Goal: Navigation & Orientation: Find specific page/section

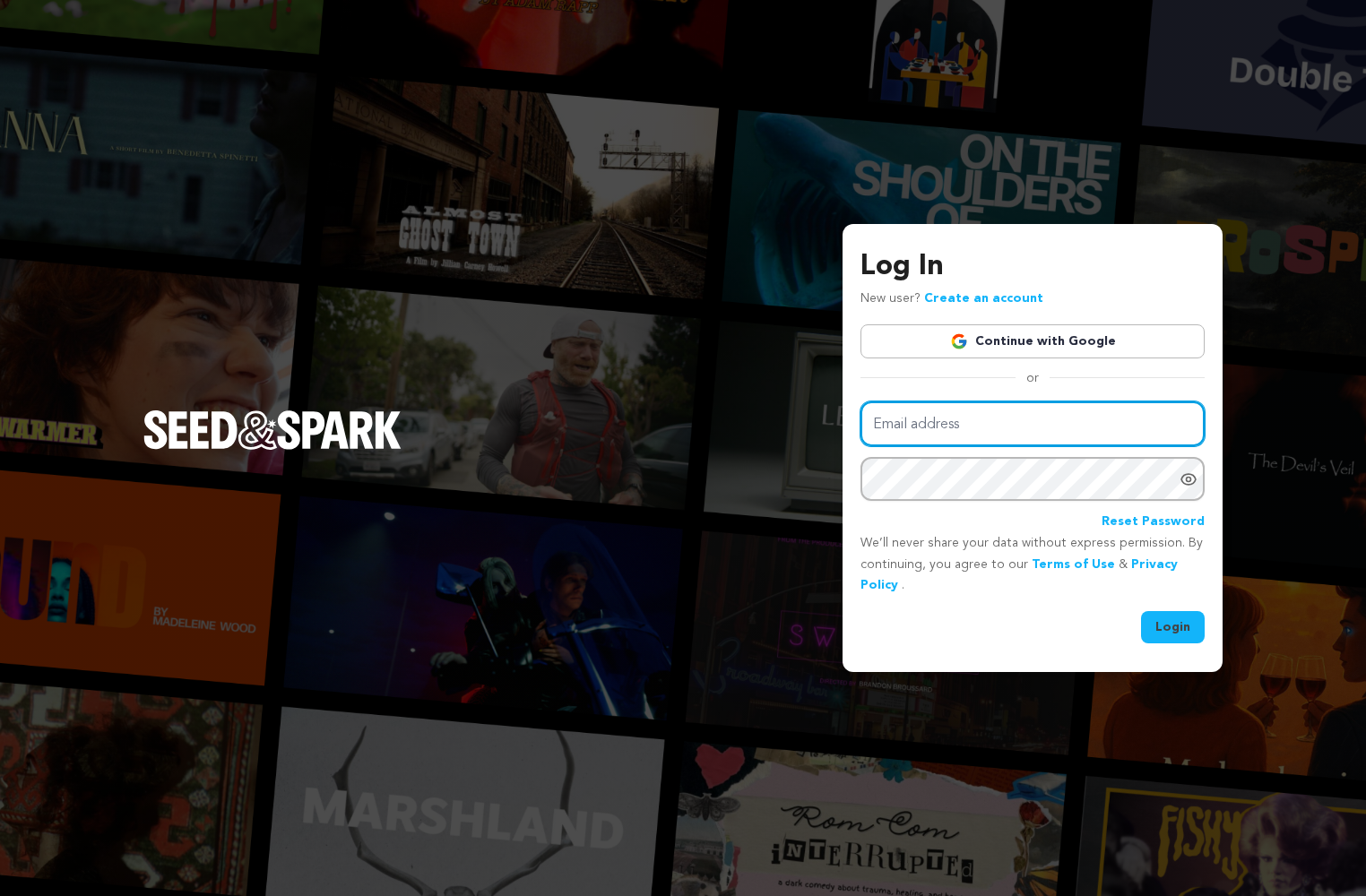
click at [1042, 430] on input "Email address" at bounding box center [1032, 424] width 344 height 45
type input "dsvp@dsvp-llc.com"
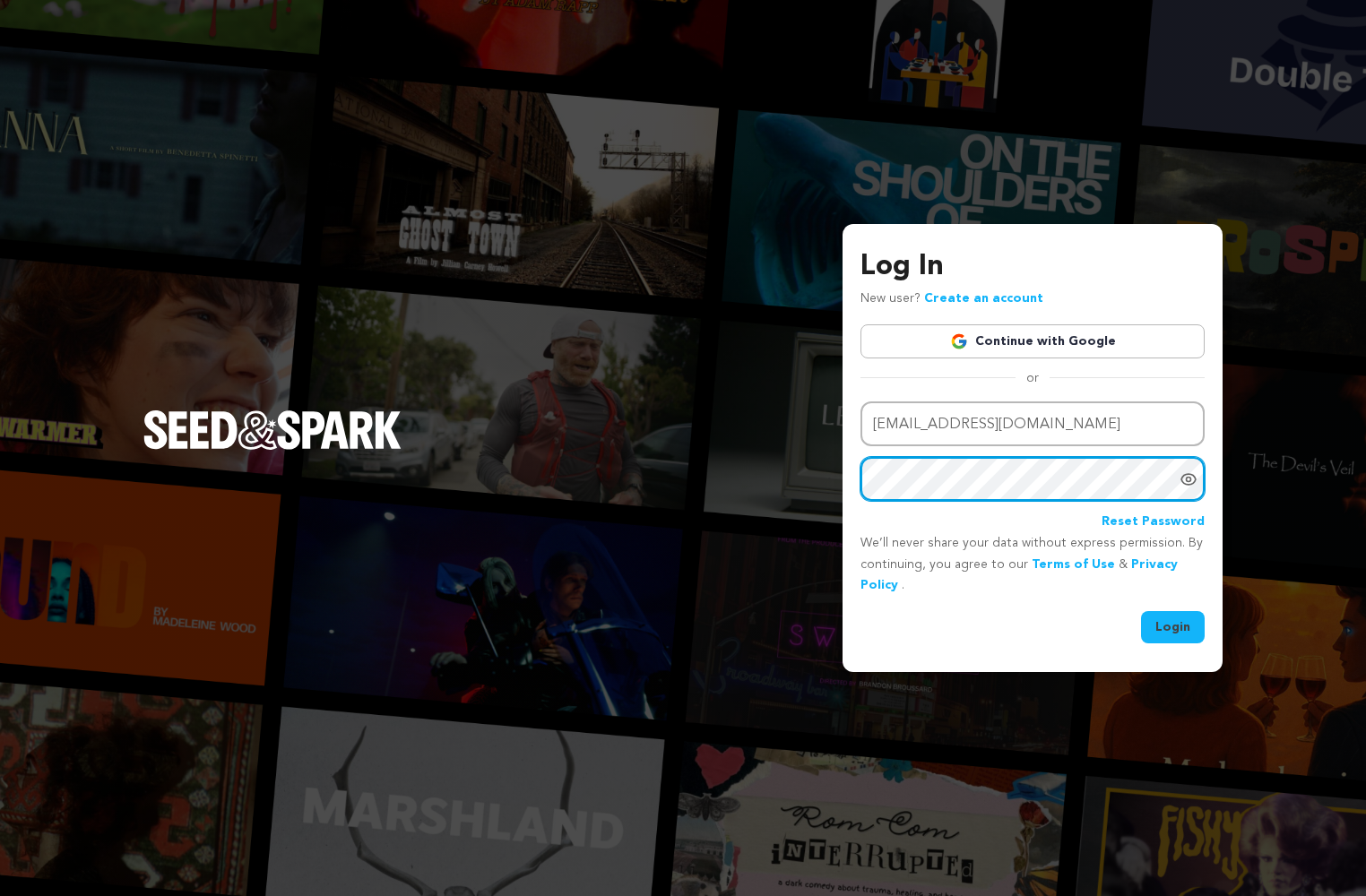
click at [1141, 611] on button "Login" at bounding box center [1173, 627] width 64 height 32
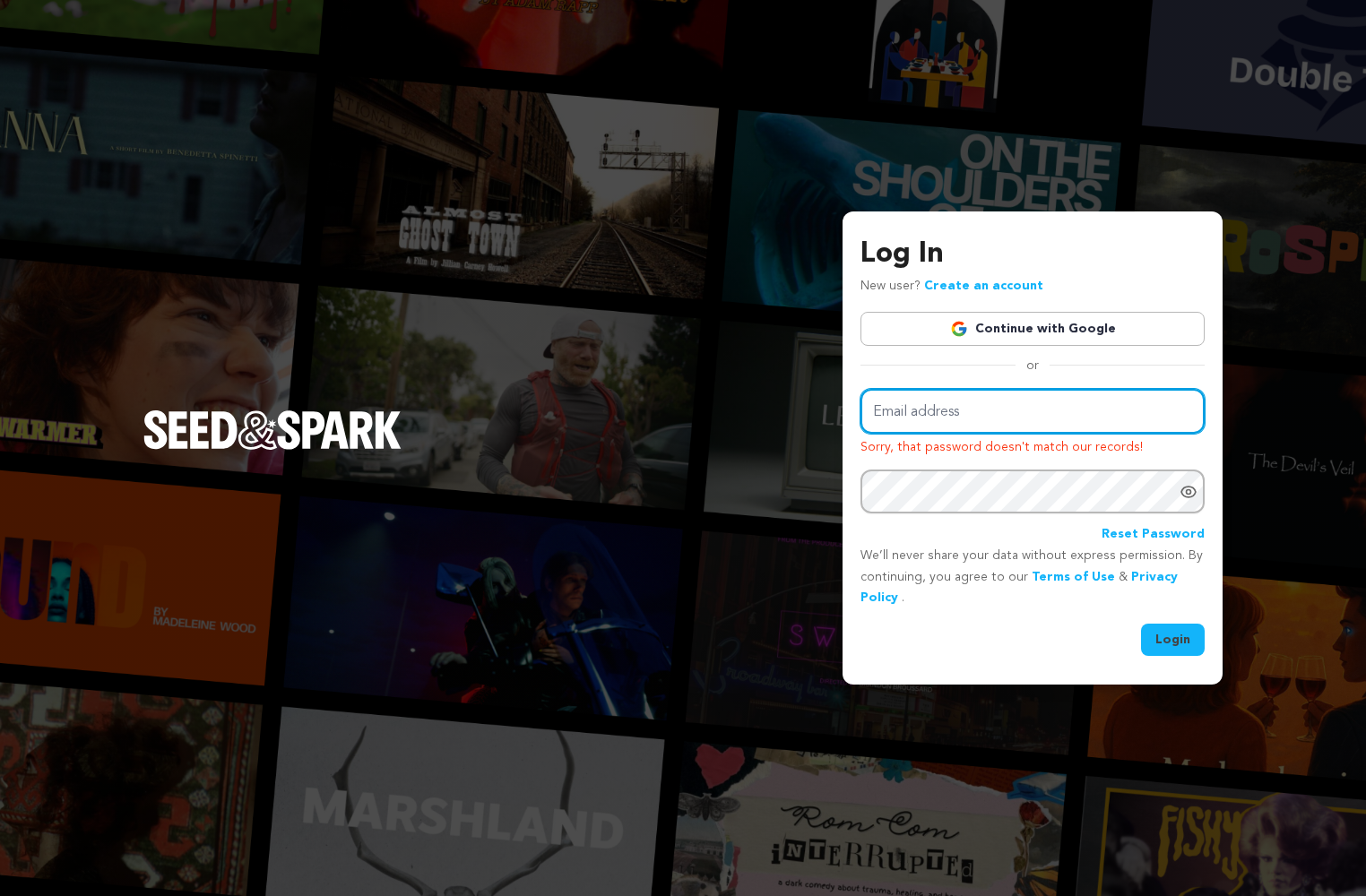
click at [914, 413] on input "Email address" at bounding box center [1032, 412] width 344 height 45
type input "dbw79392@uga.edu"
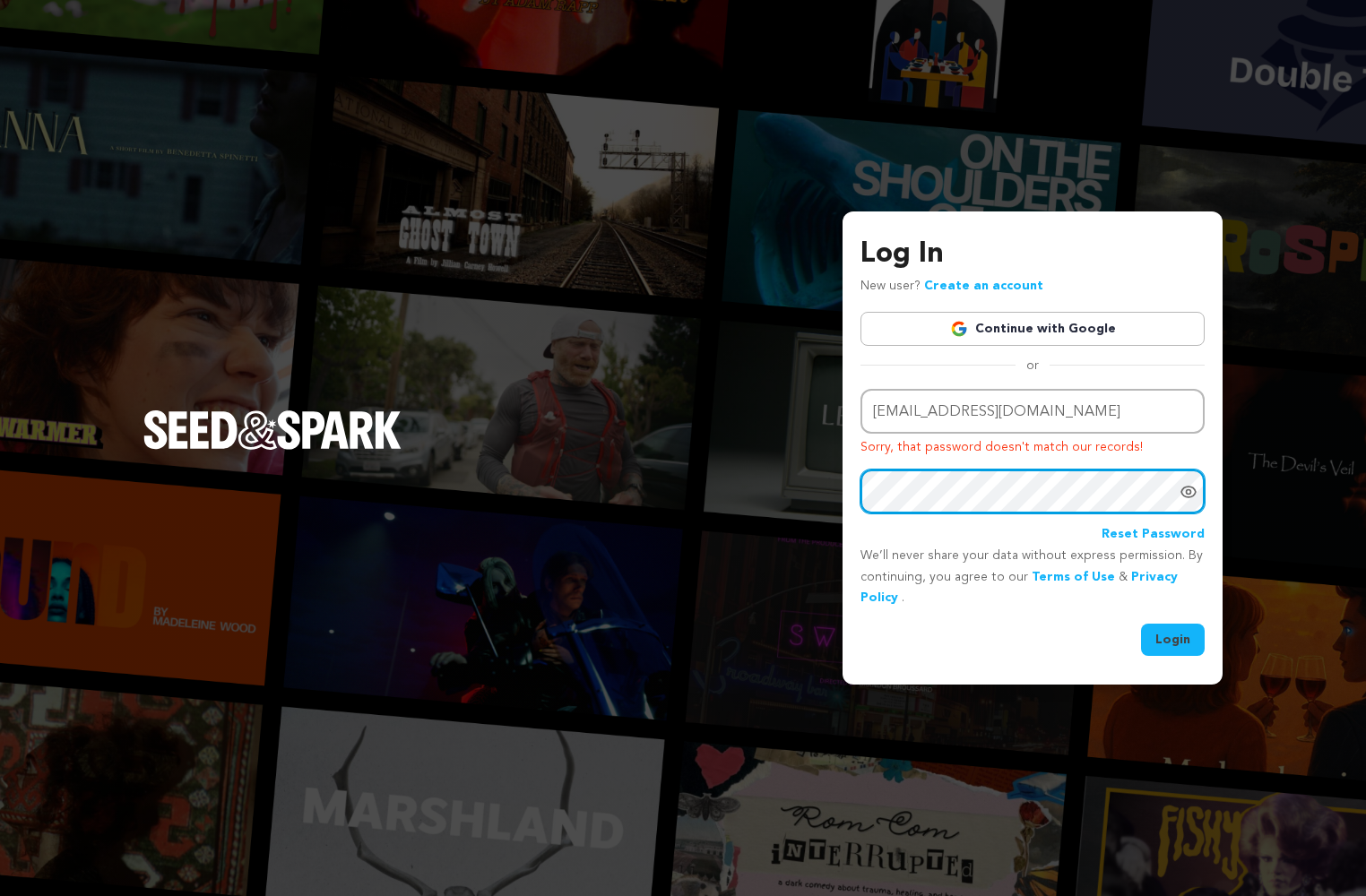
click at [1141, 623] on button "Login" at bounding box center [1173, 639] width 64 height 32
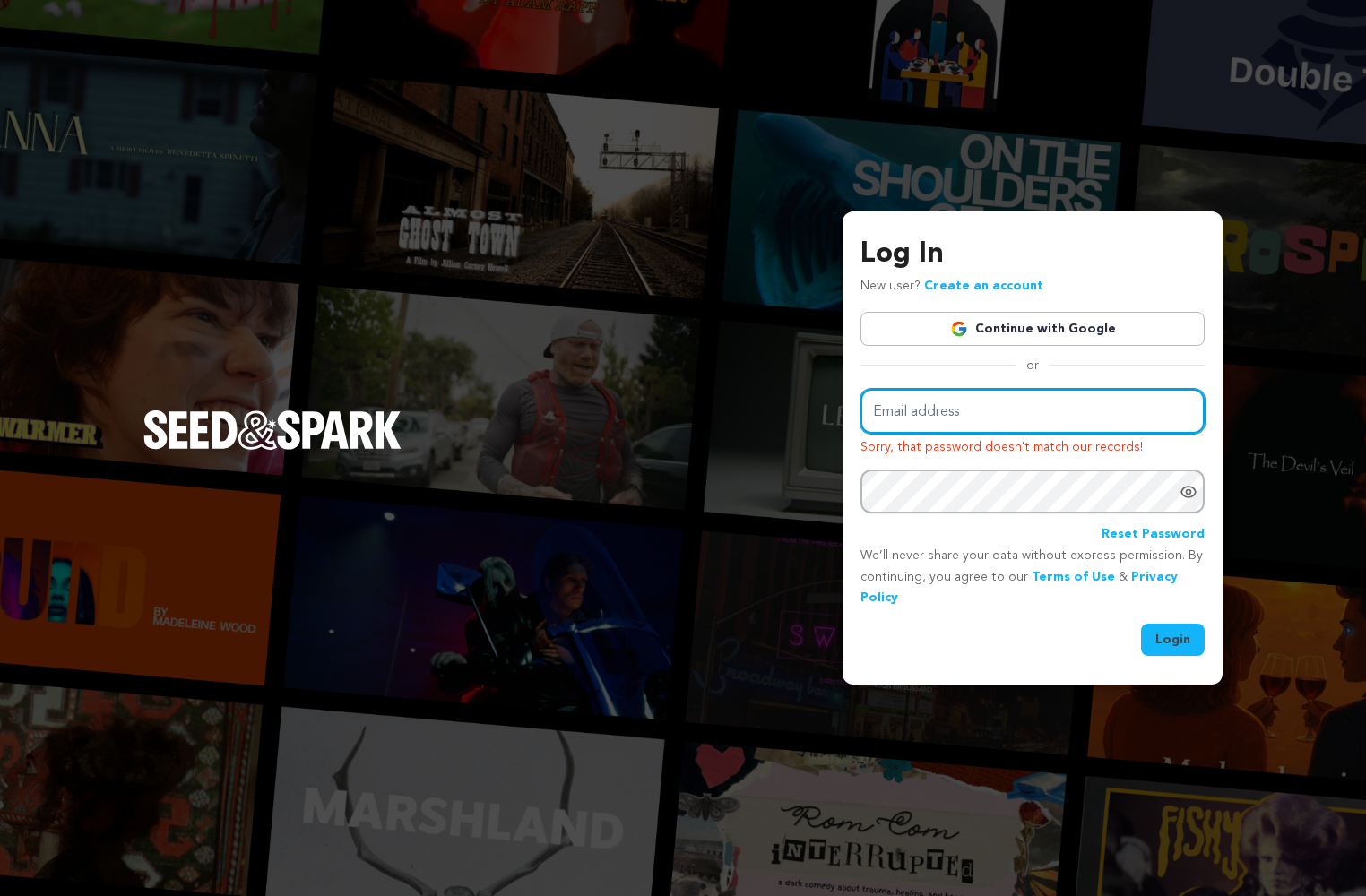
click at [990, 408] on input "Email address" at bounding box center [1032, 412] width 344 height 45
type input "[PERSON_NAME][EMAIL_ADDRESS][DOMAIN_NAME]"
click at [1167, 635] on button "Login" at bounding box center [1173, 639] width 64 height 32
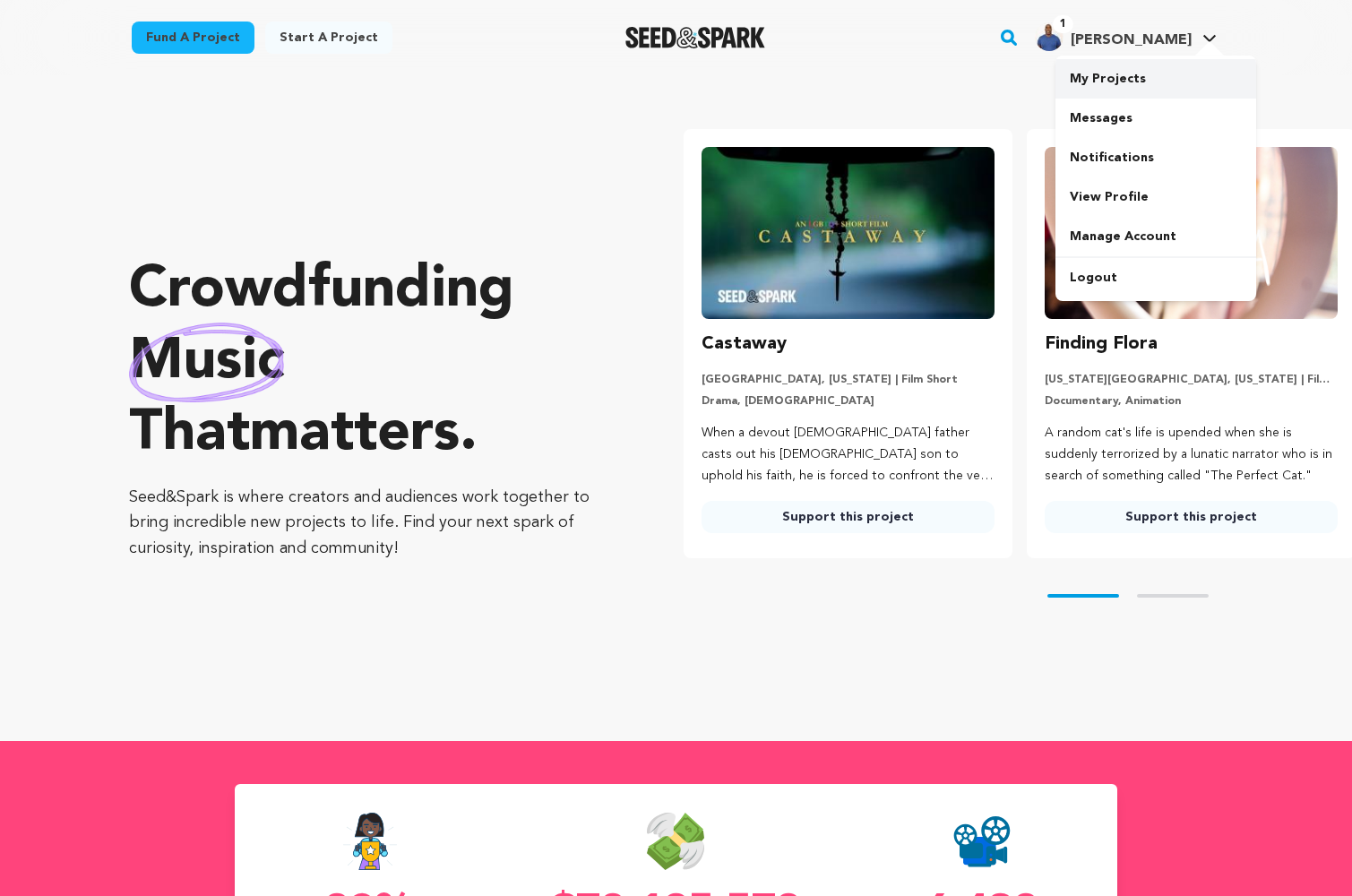
click at [1112, 73] on link "My Projects" at bounding box center [1156, 79] width 201 height 39
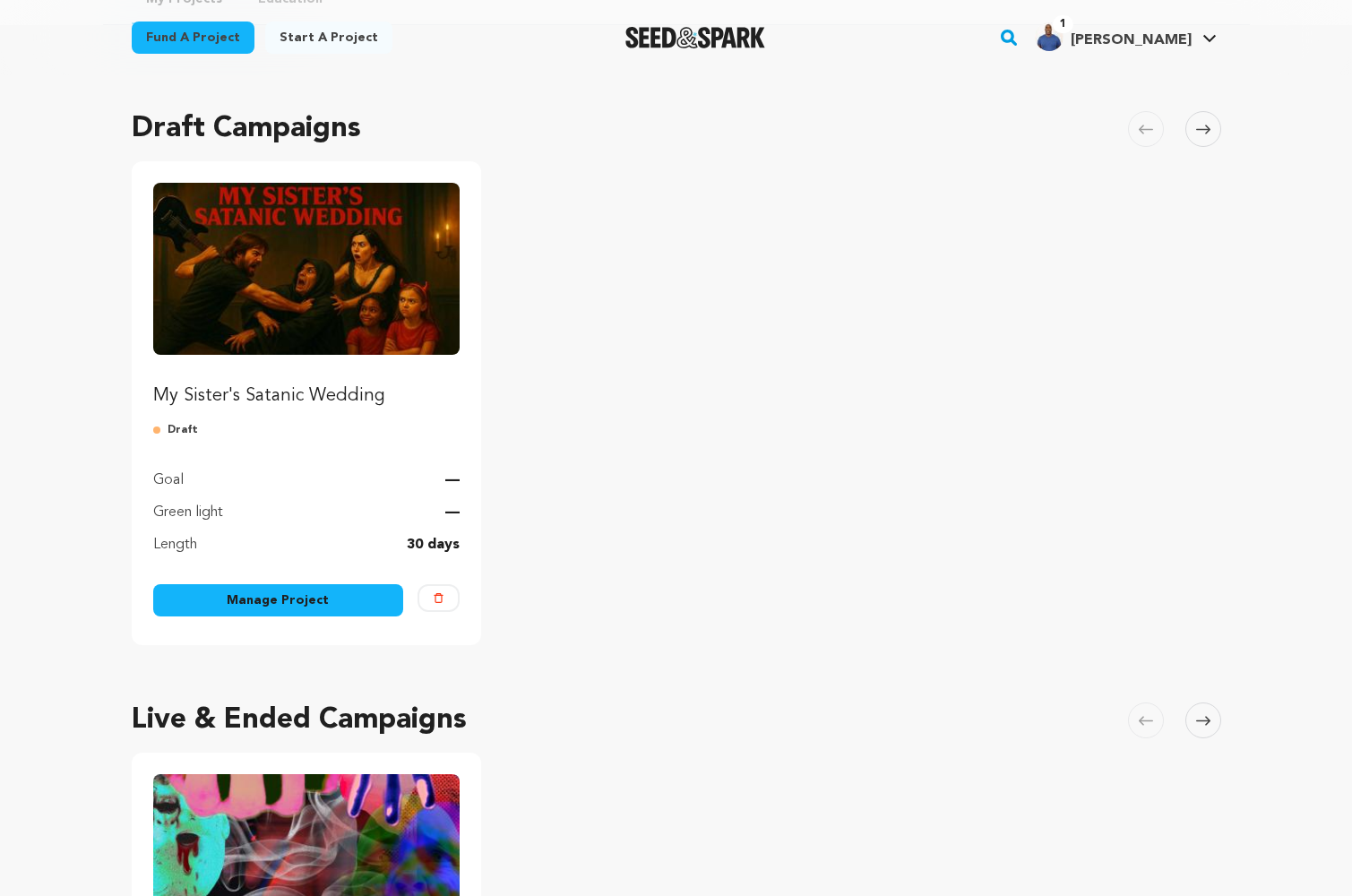
scroll to position [100, 0]
click at [225, 264] on img "Fund My Sister's Satanic Wedding" at bounding box center [307, 268] width 307 height 172
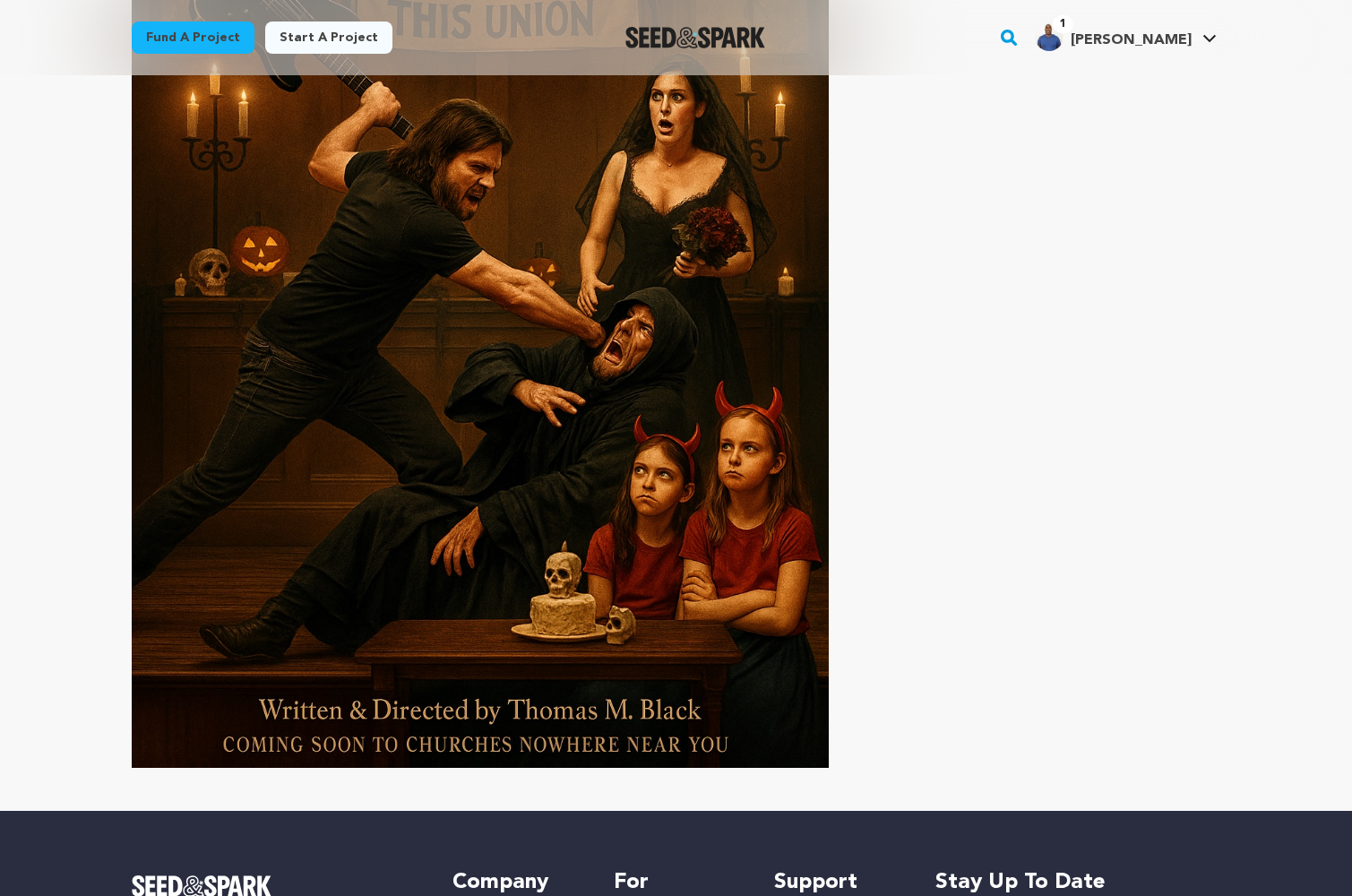
scroll to position [1809, 0]
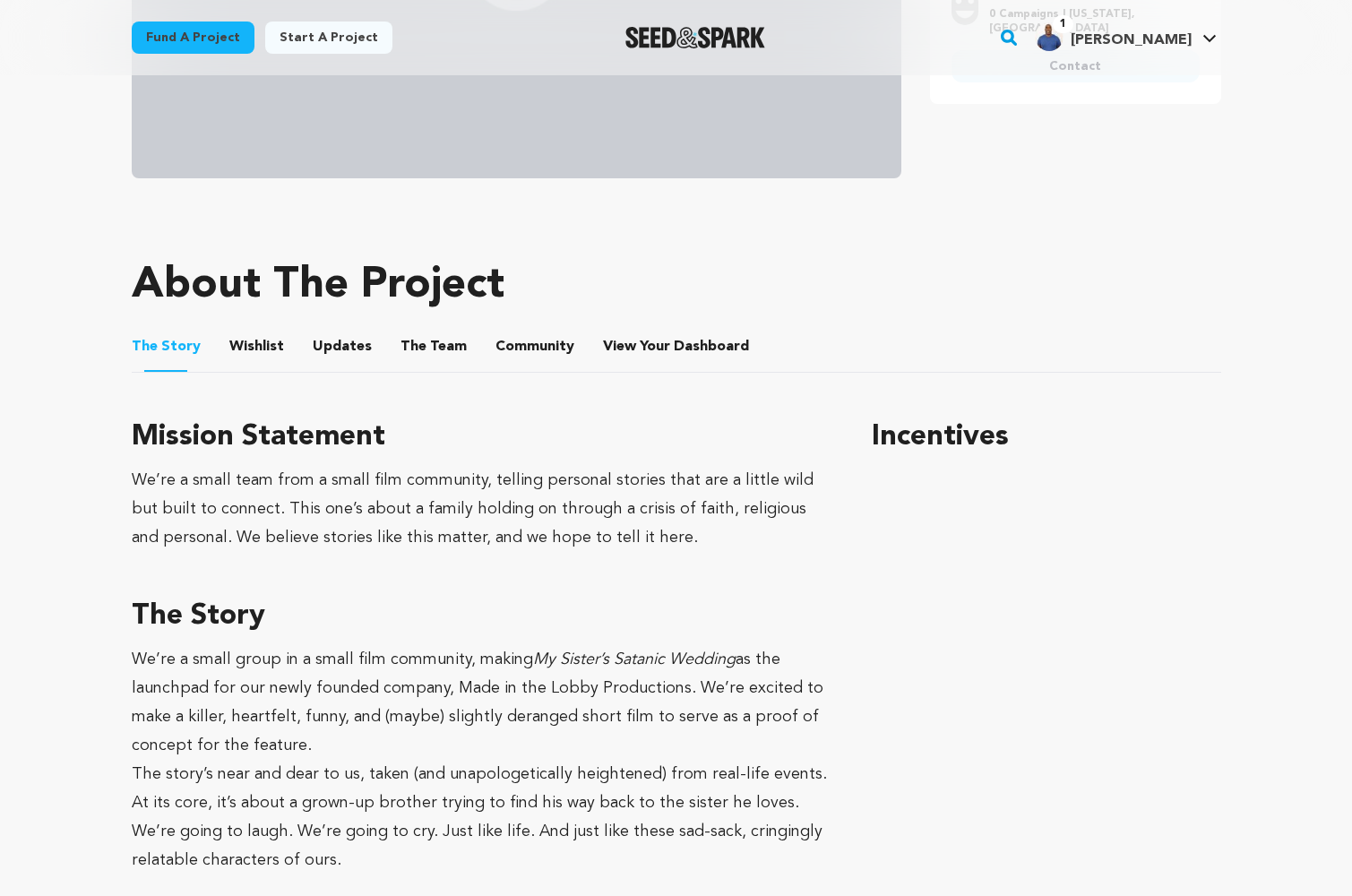
scroll to position [623, 0]
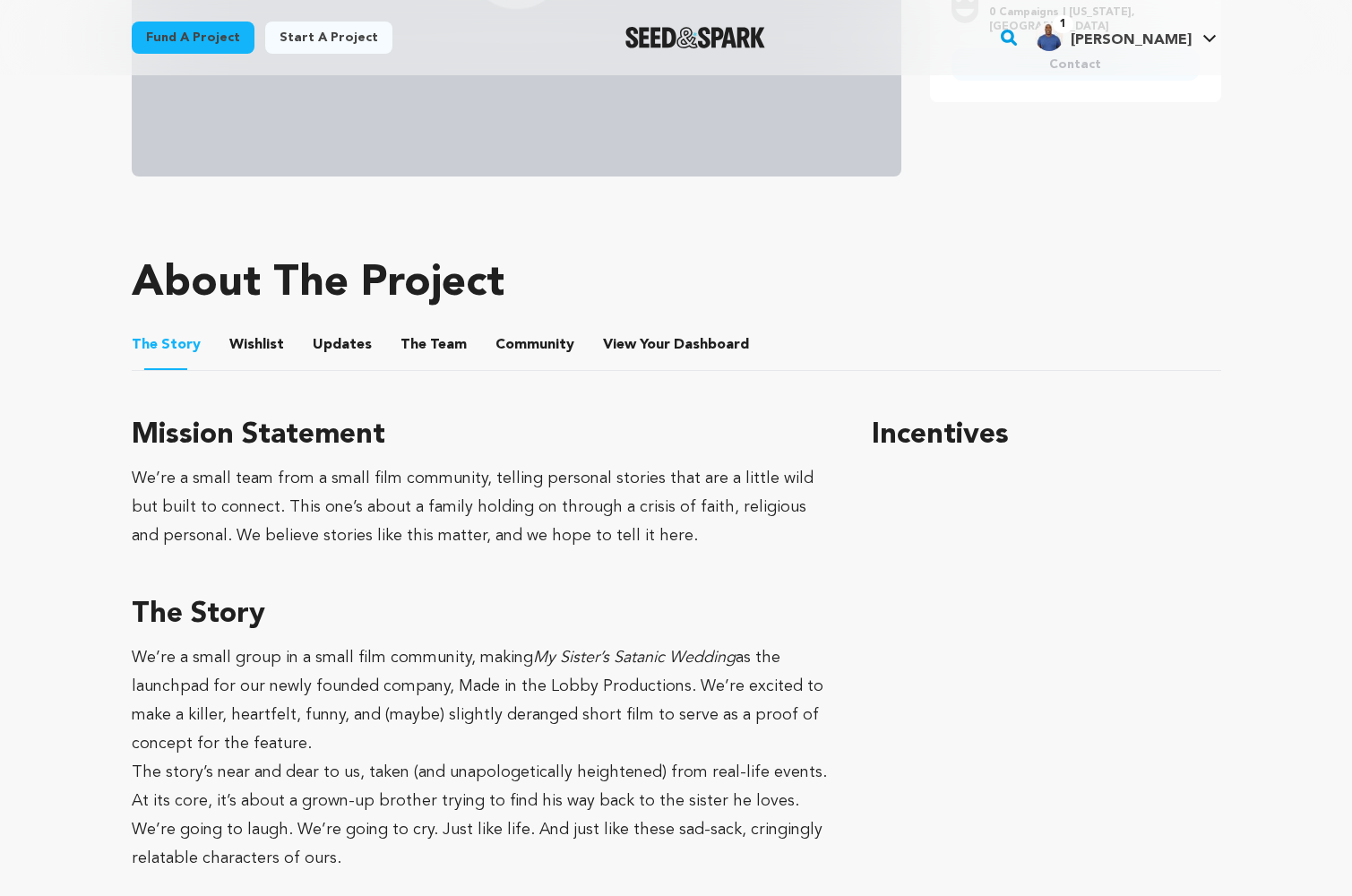
click at [419, 349] on button "The Team" at bounding box center [434, 349] width 43 height 43
